Goal: Obtain resource: Obtain resource

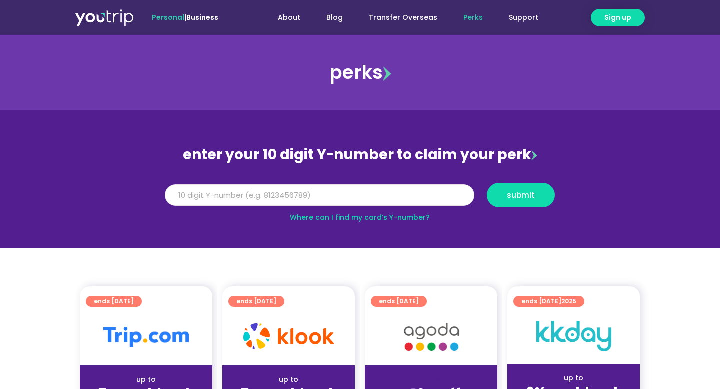
click at [286, 198] on input "Y Number" at bounding box center [320, 196] width 310 height 22
drag, startPoint x: 295, startPoint y: 197, endPoint x: 114, endPoint y: 194, distance: 181.1
click at [114, 195] on section "enter your 10 digit Y-number to claim your perk Y Number submit Where can I fin…" at bounding box center [360, 179] width 720 height 138
click at [267, 193] on input "Y Number" at bounding box center [320, 196] width 310 height 22
paste input "8155605872"
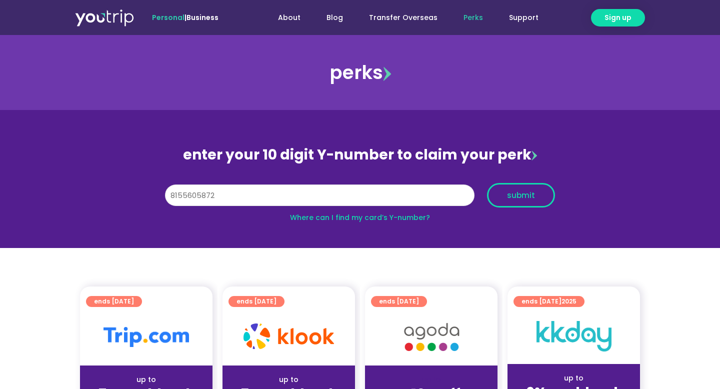
type input "8155605872"
click at [516, 199] on span "submit" at bounding box center [521, 196] width 28 height 8
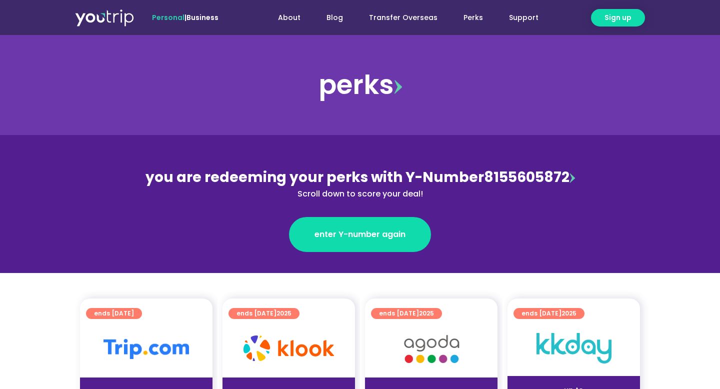
scroll to position [205, 0]
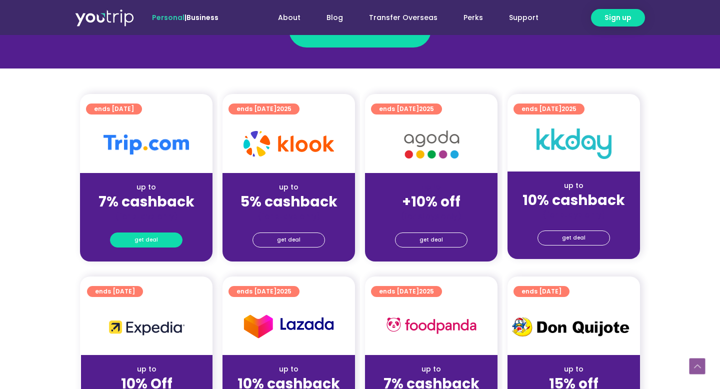
click at [154, 242] on span "get deal" at bounding box center [147, 240] width 24 height 14
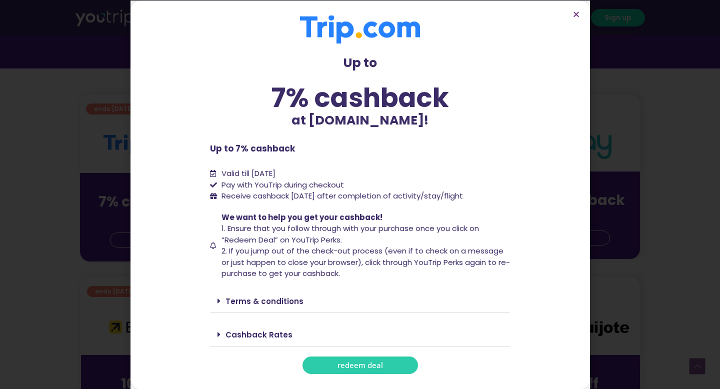
click at [352, 369] on span "redeem deal" at bounding box center [361, 366] width 46 height 8
